Goal: Task Accomplishment & Management: Use online tool/utility

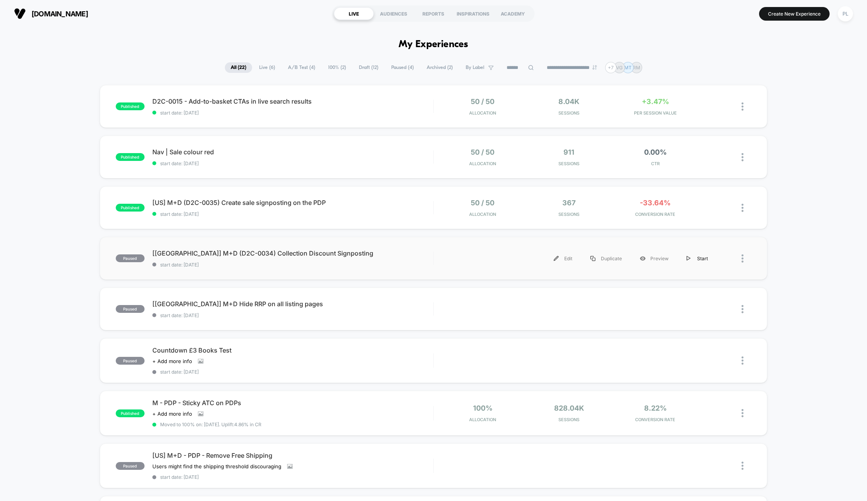
click at [701, 254] on div "Start" at bounding box center [697, 259] width 39 height 18
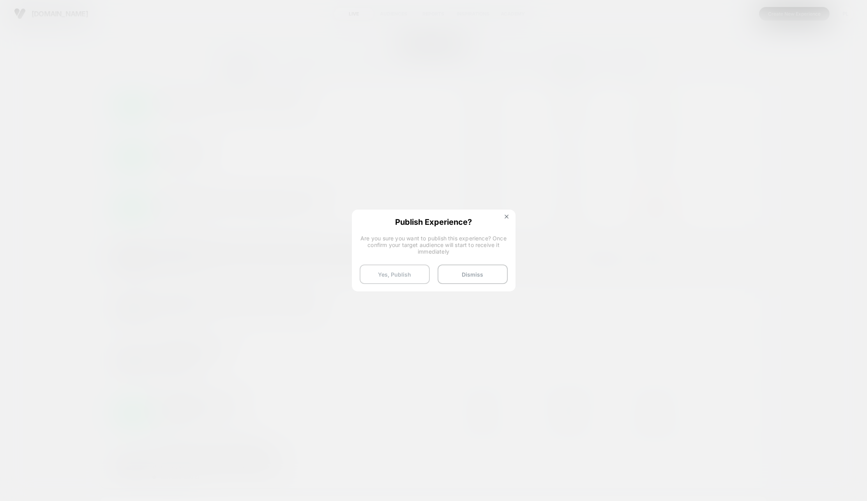
click at [405, 274] on button "Yes, Publish" at bounding box center [395, 274] width 70 height 19
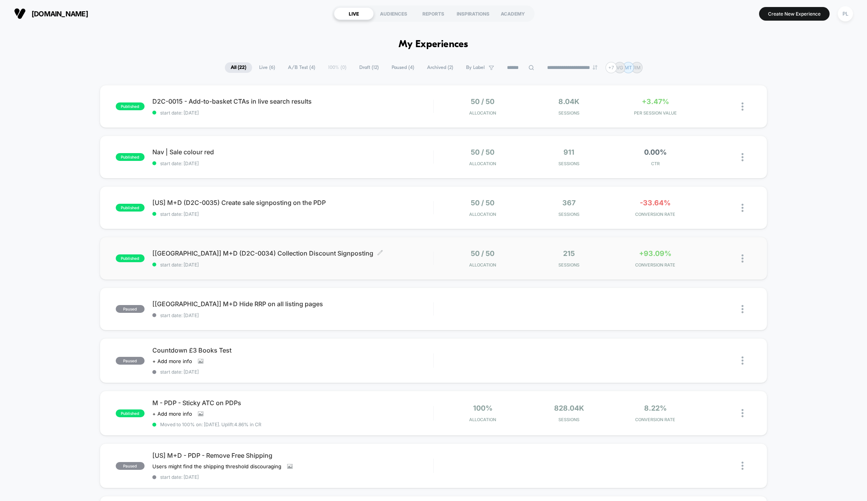
click at [234, 252] on span "[[GEOGRAPHIC_DATA]] M+D (D2C-0034) Collection Discount Signposting Click to edi…" at bounding box center [292, 253] width 281 height 8
